Goal: Navigation & Orientation: Find specific page/section

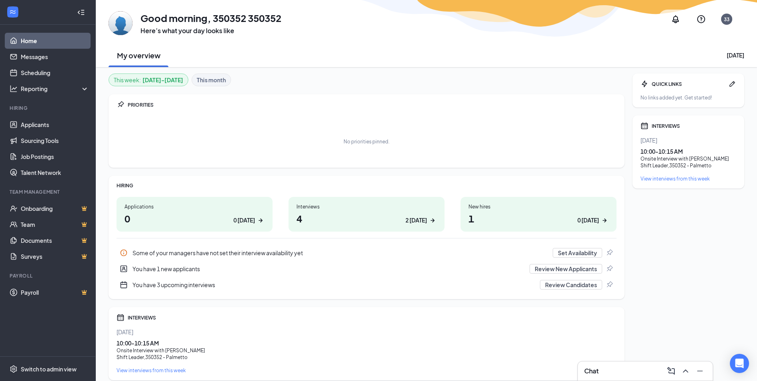
click at [369, 212] on h1 "4 2 today" at bounding box center [367, 219] width 140 height 14
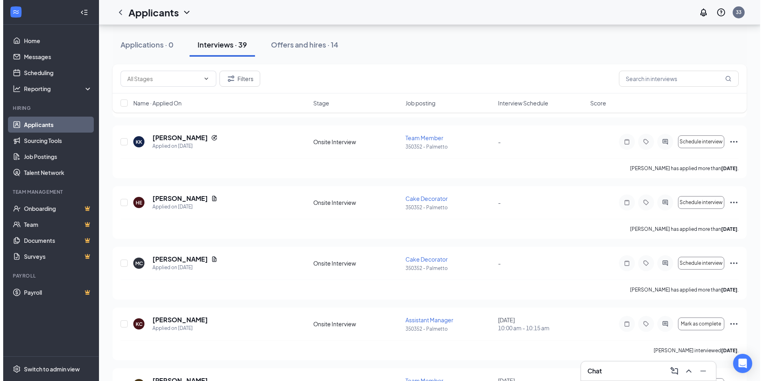
scroll to position [240, 0]
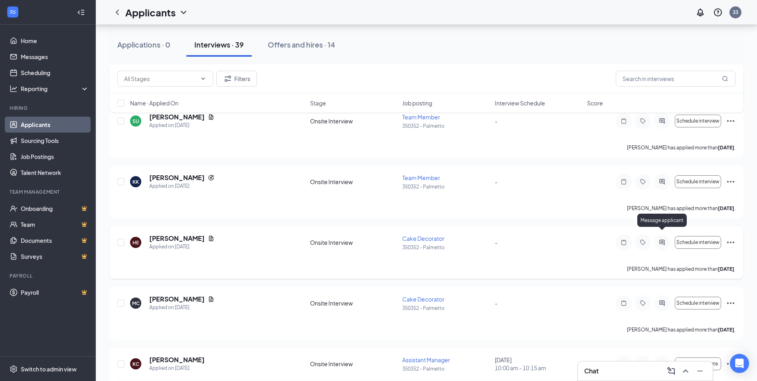
click at [659, 239] on icon "ActiveChat" at bounding box center [662, 242] width 10 height 6
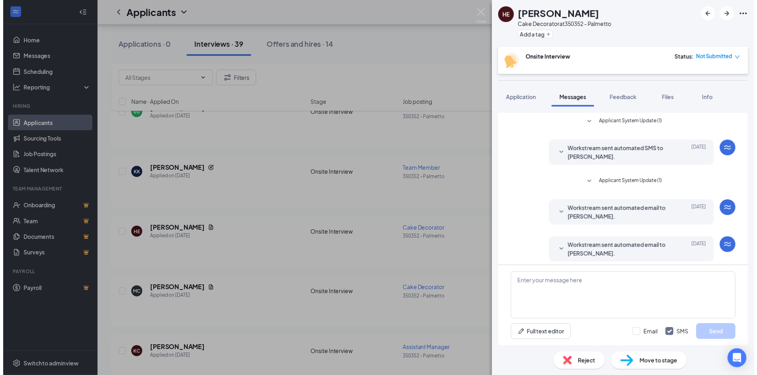
scroll to position [120, 0]
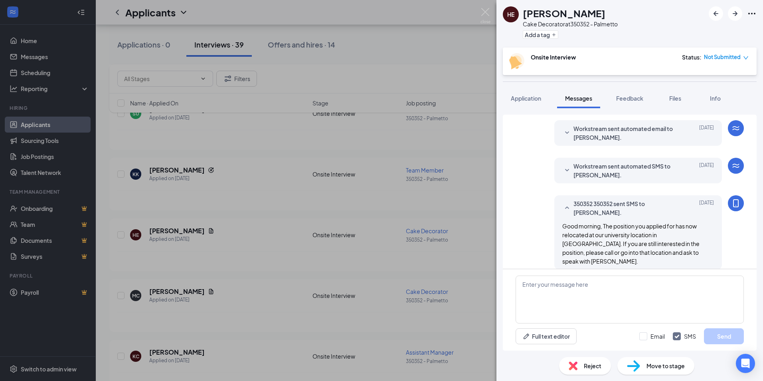
click at [455, 212] on div "HE [PERSON_NAME] Cake Decorator at 350352 - Palmetto Add a tag Onsite Interview…" at bounding box center [381, 190] width 763 height 381
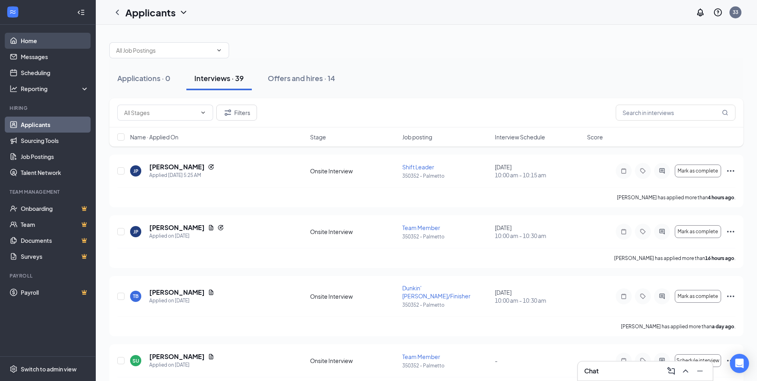
click at [26, 37] on link "Home" at bounding box center [55, 41] width 68 height 16
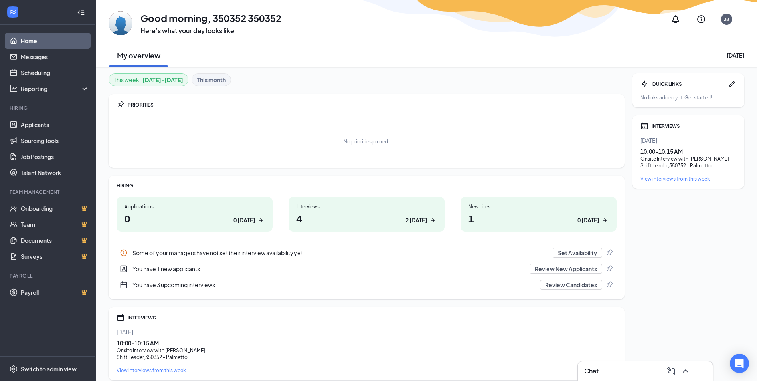
click at [51, 36] on link "Home" at bounding box center [55, 41] width 68 height 16
